Goal: Task Accomplishment & Management: Use online tool/utility

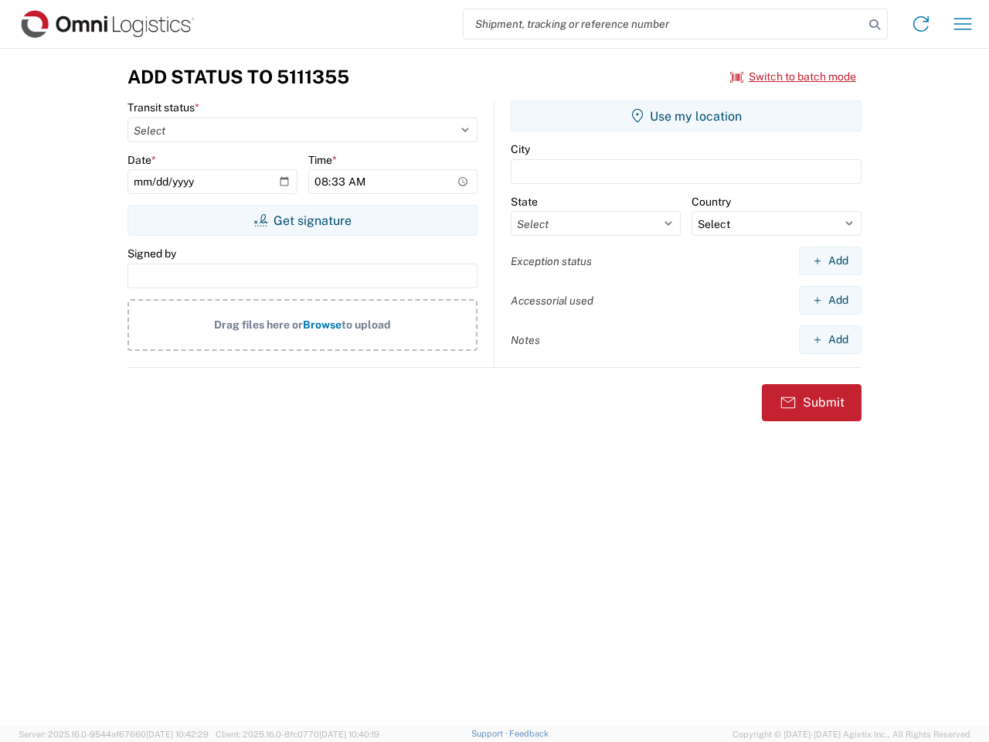
click at [664, 24] on input "search" at bounding box center [664, 23] width 400 height 29
click at [875, 25] on icon at bounding box center [875, 25] width 22 height 22
click at [921, 24] on icon at bounding box center [921, 24] width 25 height 25
click at [963, 24] on icon "button" at bounding box center [964, 24] width 18 height 12
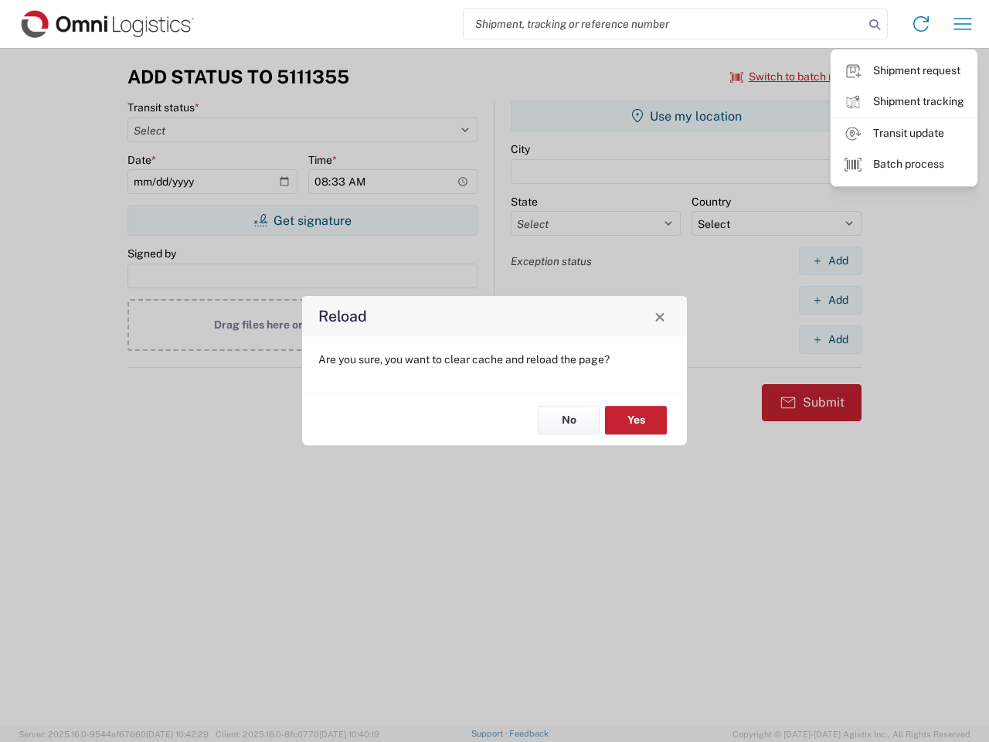
click at [794, 77] on div "Reload Are you sure, you want to clear cache and reload the page? No Yes" at bounding box center [494, 371] width 989 height 742
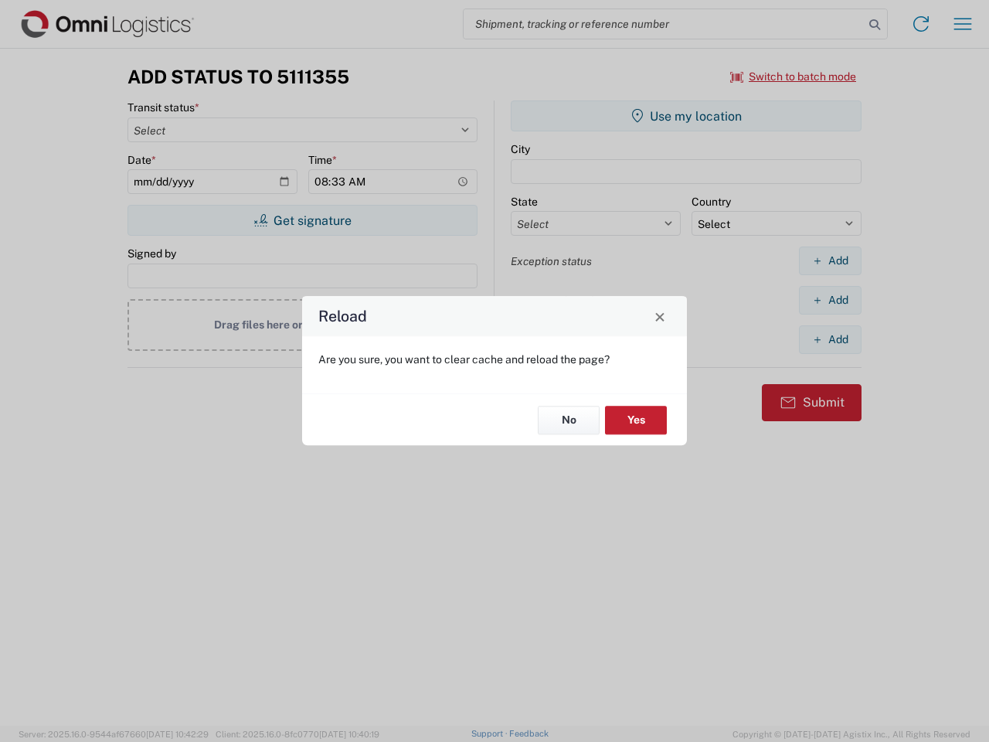
click at [302, 220] on div "Reload Are you sure, you want to clear cache and reload the page? No Yes" at bounding box center [494, 371] width 989 height 742
click at [686, 116] on div "Reload Are you sure, you want to clear cache and reload the page? No Yes" at bounding box center [494, 371] width 989 height 742
click at [830, 260] on div "Reload Are you sure, you want to clear cache and reload the page? No Yes" at bounding box center [494, 371] width 989 height 742
click at [830, 300] on div "Reload Are you sure, you want to clear cache and reload the page? No Yes" at bounding box center [494, 371] width 989 height 742
click at [830, 339] on div "Reload Are you sure, you want to clear cache and reload the page? No Yes" at bounding box center [494, 371] width 989 height 742
